Goal: Task Accomplishment & Management: Complete application form

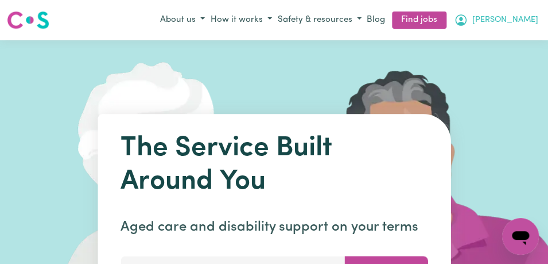
click at [529, 20] on span "[PERSON_NAME]" at bounding box center [506, 20] width 66 height 13
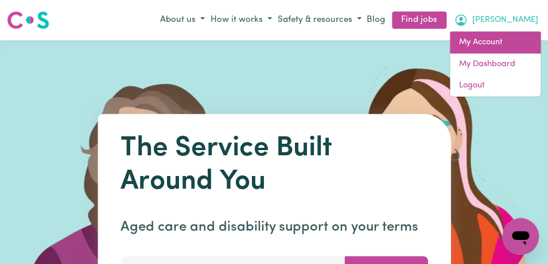
click at [517, 38] on link "My Account" at bounding box center [495, 43] width 91 height 22
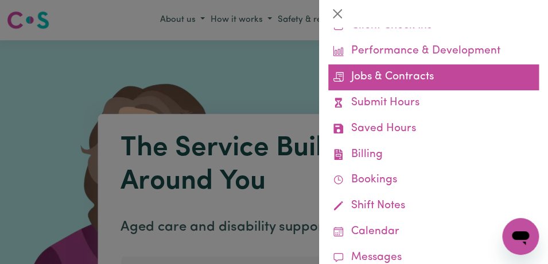
scroll to position [75, 0]
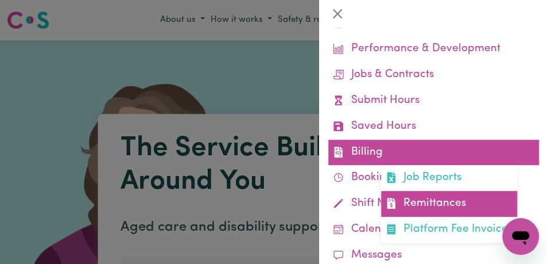
click at [486, 203] on link "Remittances" at bounding box center [449, 204] width 136 height 26
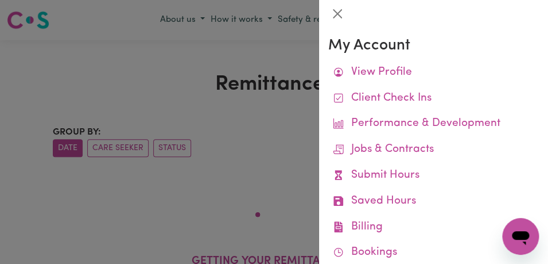
click at [81, 64] on div at bounding box center [274, 132] width 548 height 264
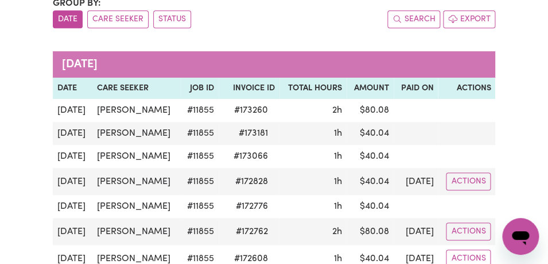
scroll to position [127, 0]
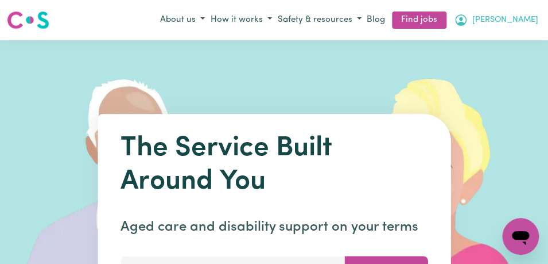
click at [468, 18] on icon "My Account" at bounding box center [461, 20] width 14 height 14
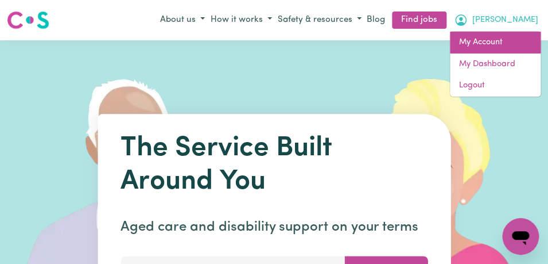
click at [502, 38] on link "My Account" at bounding box center [495, 43] width 91 height 22
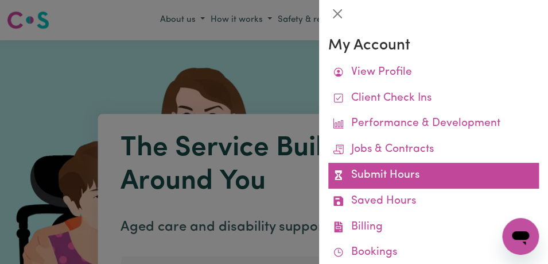
click at [452, 172] on link "Submit Hours" at bounding box center [433, 175] width 211 height 26
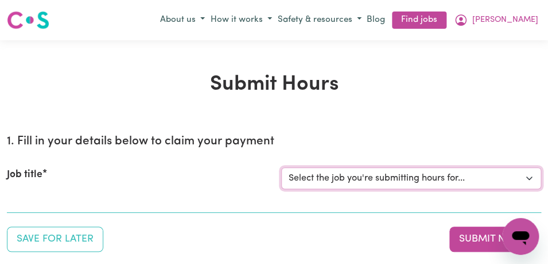
select select "11855"
click option "[[PERSON_NAME]] Support Worker Needed For Personal Care In the Morning- [PERSON…" at bounding box center [0, 0] width 0 height 0
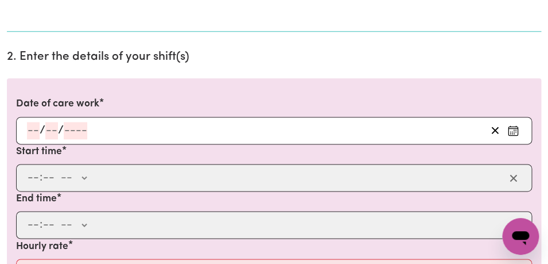
scroll to position [304, 0]
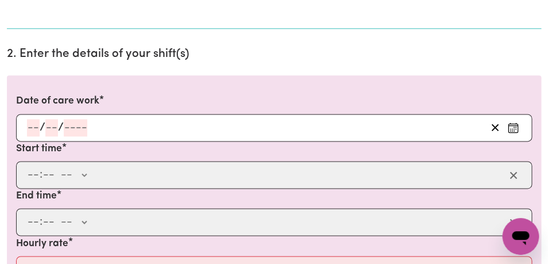
click at [510, 128] on icon "Enter the date of care work" at bounding box center [513, 127] width 11 height 11
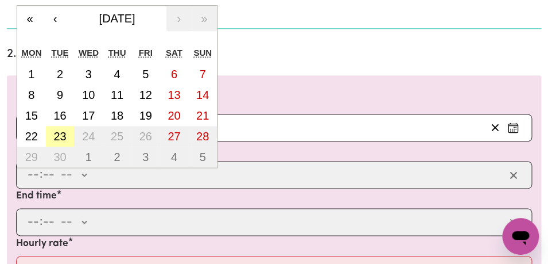
click at [61, 137] on abbr "23" at bounding box center [59, 136] width 13 height 13
type input "[DATE]"
type input "23"
type input "9"
type input "2025"
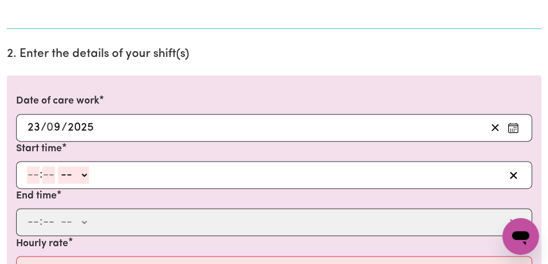
click at [35, 178] on input "number" at bounding box center [33, 174] width 13 height 17
type input "8"
type input "00"
select select "am"
click option "AM" at bounding box center [0, 0] width 0 height 0
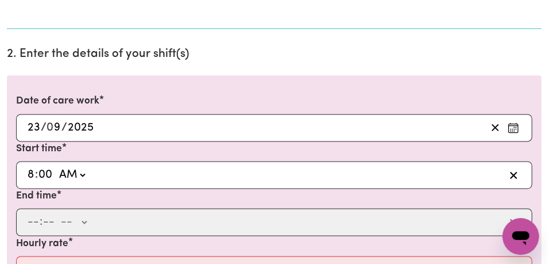
type input "08:00"
type input "0"
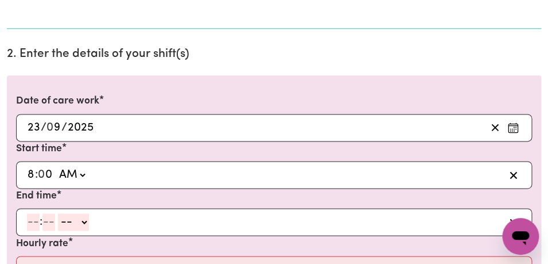
click at [33, 224] on input "number" at bounding box center [33, 221] width 13 height 17
type input "9"
type input "00"
click at [56, 213] on select "-- AM PM" at bounding box center [71, 221] width 31 height 17
select select "am"
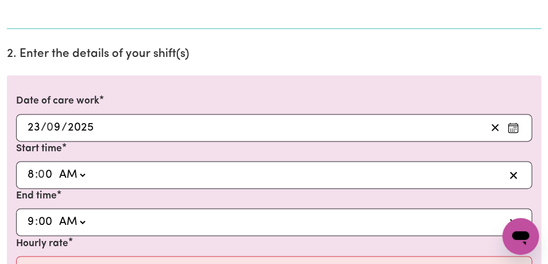
click option "AM" at bounding box center [0, 0] width 0 height 0
type input "09:00"
type input "0"
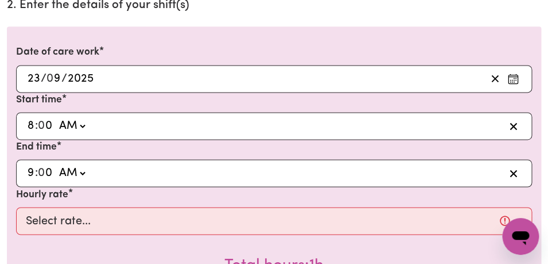
scroll to position [353, 0]
click at [516, 73] on icon "Enter the date of care work" at bounding box center [513, 73] width 6 height 1
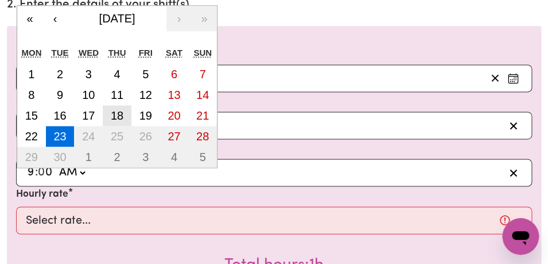
click at [123, 116] on abbr "18" at bounding box center [117, 115] width 13 height 13
type input "[DATE]"
type input "18"
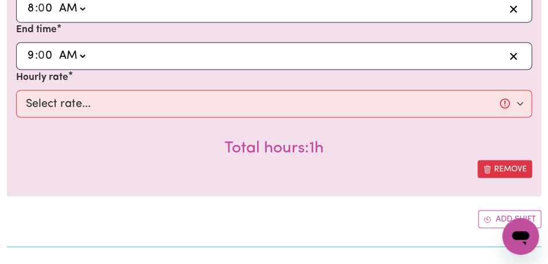
scroll to position [473, 0]
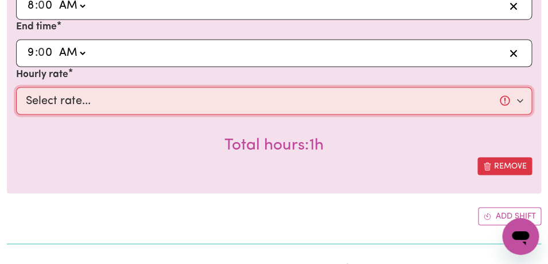
select select "44-Weekday"
click option "$44.00 (Weekday)" at bounding box center [0, 0] width 0 height 0
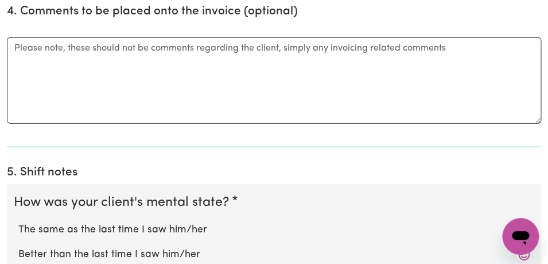
scroll to position [876, 0]
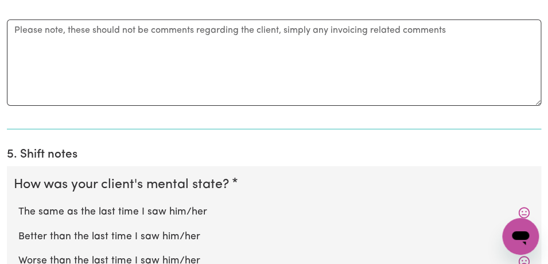
click at [257, 211] on label "The same as the last time I saw him/her" at bounding box center [274, 211] width 512 height 15
click at [18, 204] on input "The same as the last time I saw him/her" at bounding box center [18, 204] width 1 height 1
radio input "true"
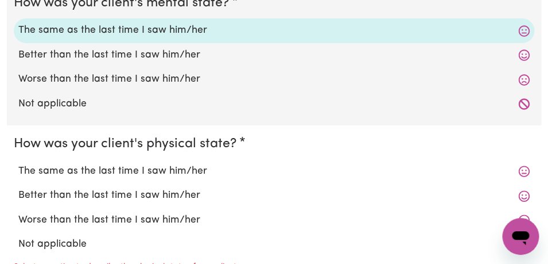
scroll to position [1059, 0]
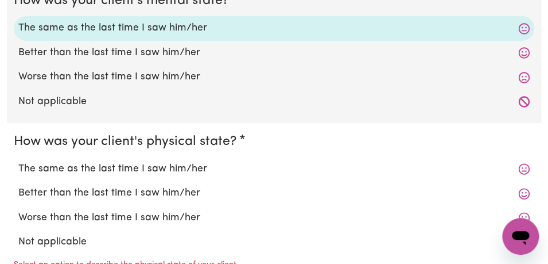
click at [231, 167] on label "The same as the last time I saw him/her" at bounding box center [274, 168] width 512 height 15
click at [18, 161] on input "The same as the last time I saw him/her" at bounding box center [18, 161] width 1 height 1
radio input "true"
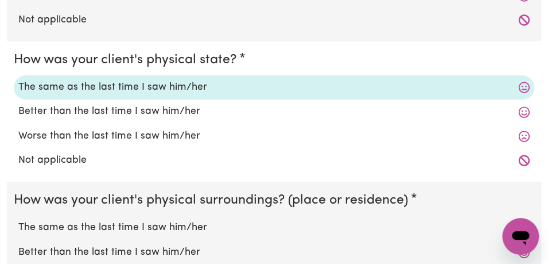
scroll to position [1156, 0]
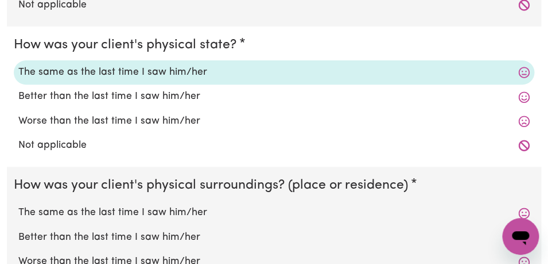
click at [216, 218] on label "The same as the last time I saw him/her" at bounding box center [274, 212] width 512 height 15
click at [18, 205] on input "The same as the last time I saw him/her" at bounding box center [18, 204] width 1 height 1
radio input "true"
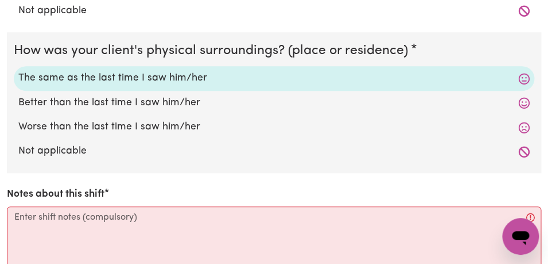
scroll to position [1310, 0]
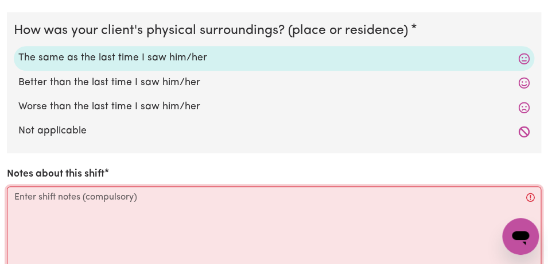
click at [192, 213] on textarea "Notes about this shift" at bounding box center [274, 229] width 535 height 86
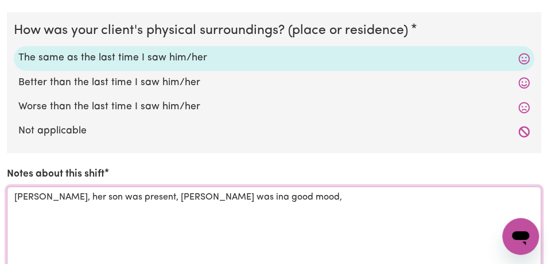
click at [175, 198] on textarea "[PERSON_NAME], her son was present, [PERSON_NAME] was ina good mood," at bounding box center [274, 229] width 535 height 86
click at [256, 200] on textarea "[PERSON_NAME], her son was present, [PERSON_NAME] was in a good mood," at bounding box center [274, 229] width 535 height 86
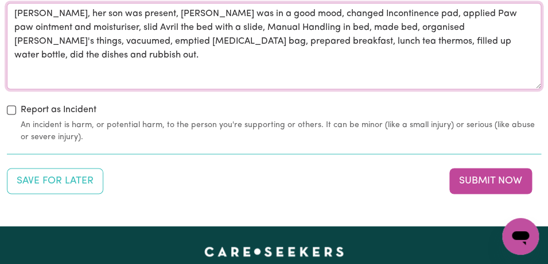
scroll to position [1498, 0]
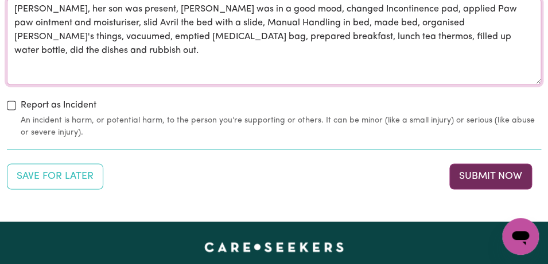
type textarea "[PERSON_NAME], her son was present, [PERSON_NAME] was in a good mood, changed I…"
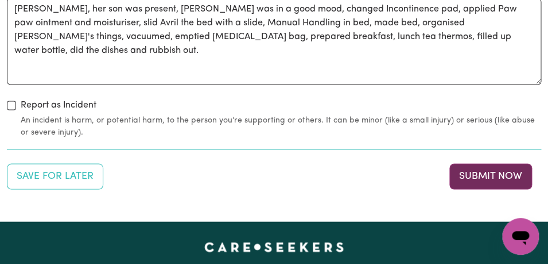
click at [470, 179] on button "Submit Now" at bounding box center [491, 175] width 83 height 25
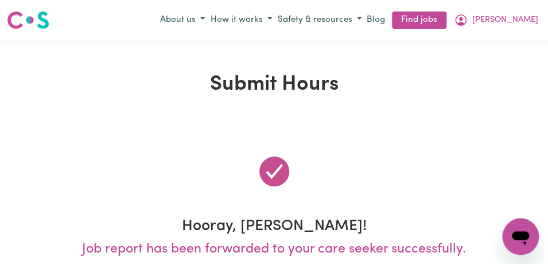
scroll to position [0, 0]
